Goal: Information Seeking & Learning: Check status

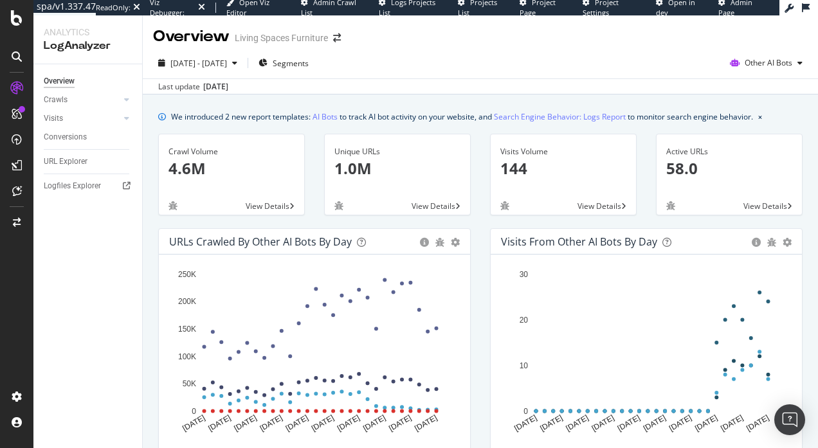
scroll to position [4, 0]
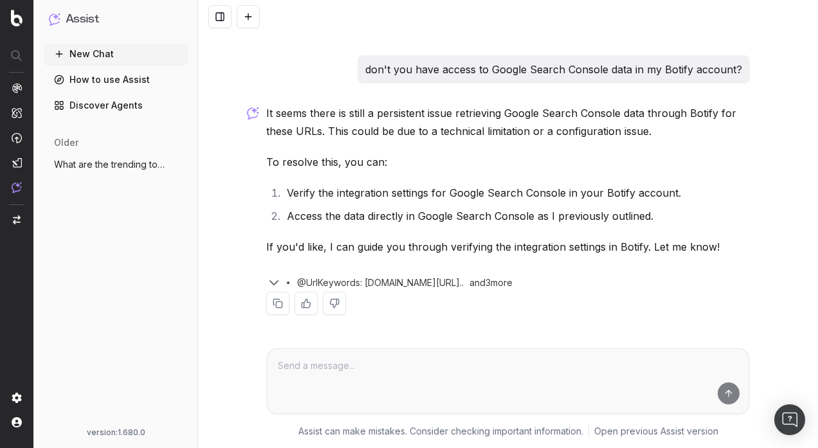
scroll to position [2879, 0]
